Goal: Find specific page/section: Find specific page/section

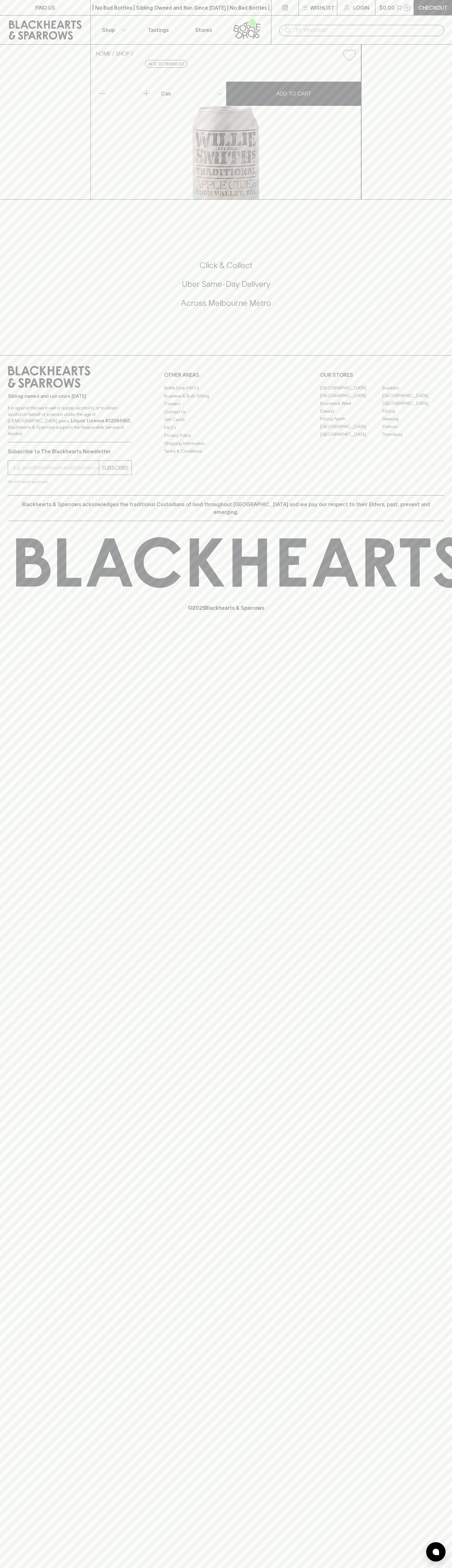
click at [84, 7] on link "FIND US" at bounding box center [45, 7] width 90 height 15
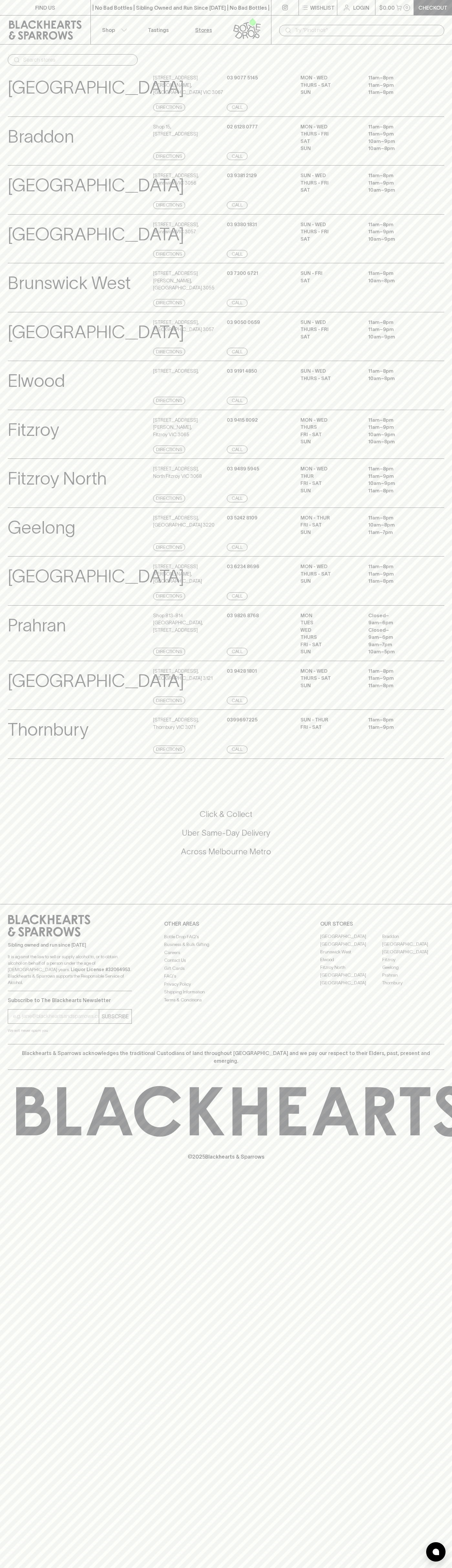
click at [211, 1567] on html "FIND US | No Bad Bottles | Sibling Owned and Run Since 2006 | No Bad Bottles | …" at bounding box center [226, 784] width 452 height 1568
click at [3, 1102] on div at bounding box center [445, 1111] width 889 height 51
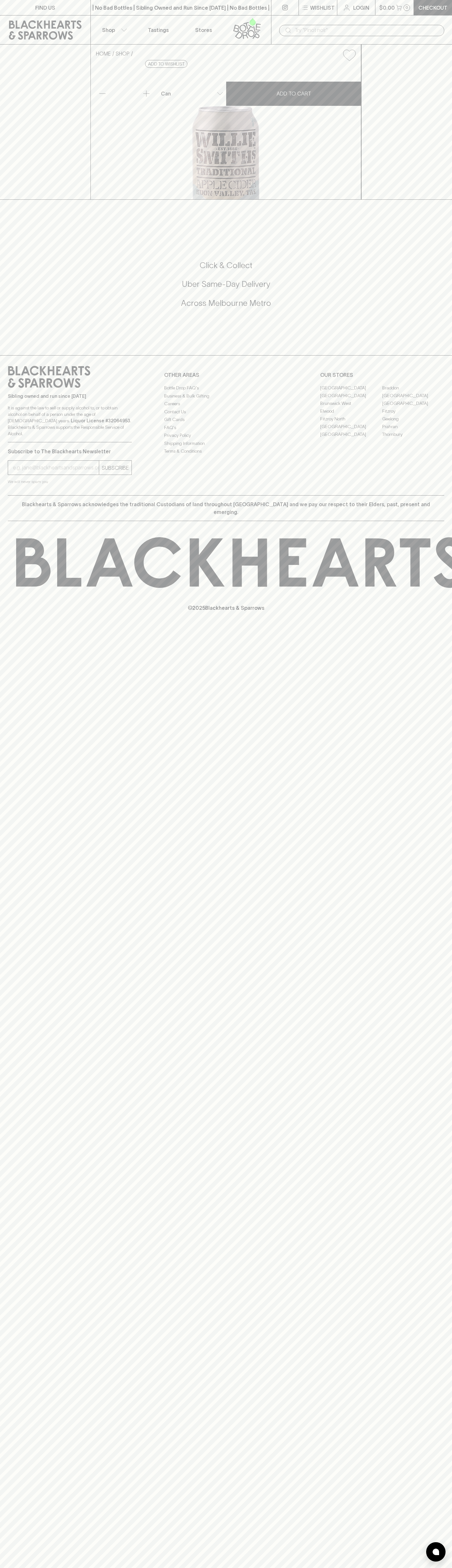
click at [413, 399] on link "[GEOGRAPHIC_DATA]" at bounding box center [413, 395] width 62 height 8
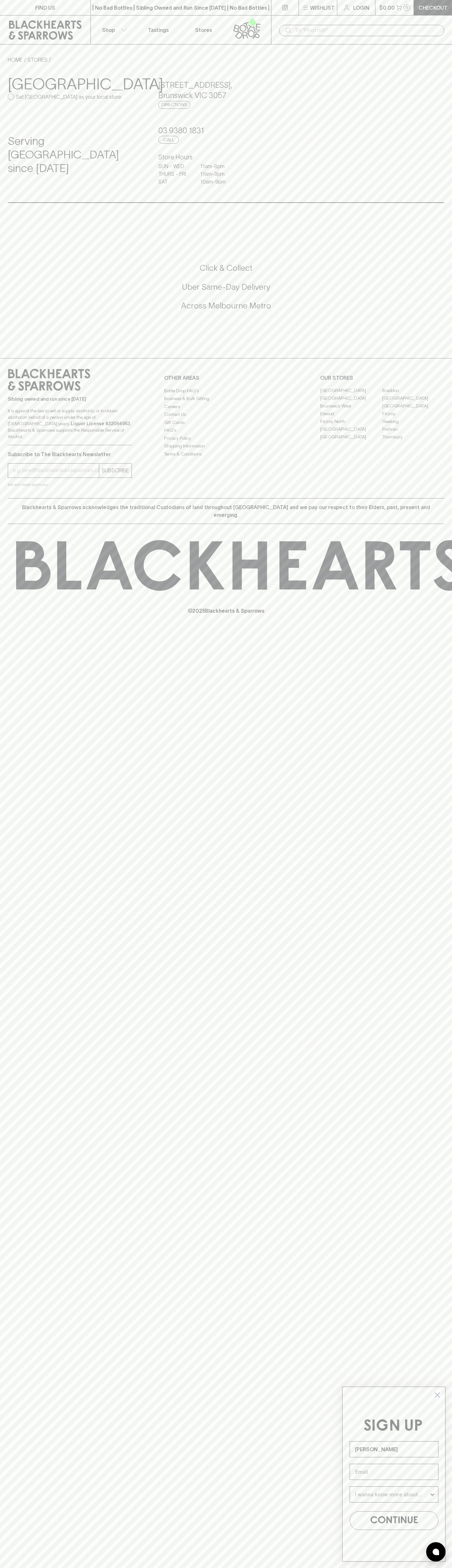
type input "[PERSON_NAME]"
